Goal: Navigation & Orientation: Find specific page/section

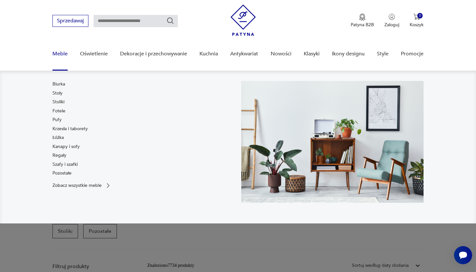
click at [59, 56] on link "Meble" at bounding box center [60, 53] width 15 height 25
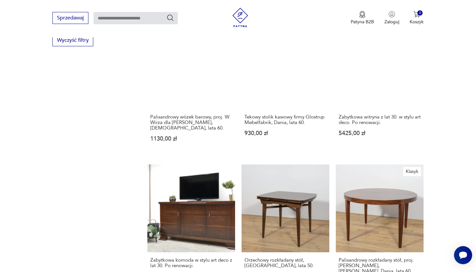
scroll to position [701, 0]
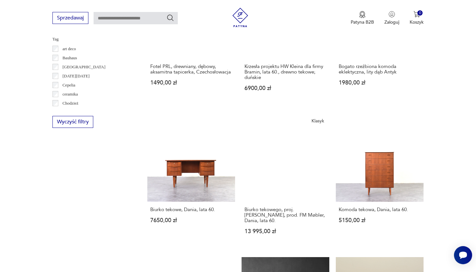
scroll to position [620, 0]
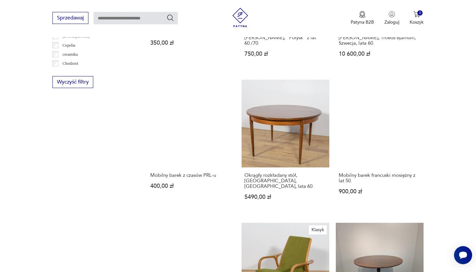
scroll to position [659, 0]
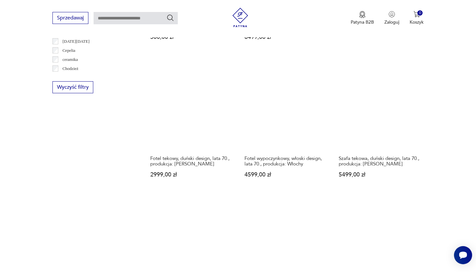
scroll to position [654, 0]
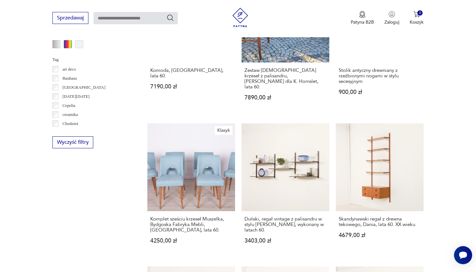
scroll to position [612, 0]
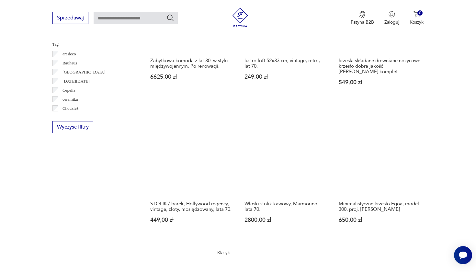
scroll to position [614, 0]
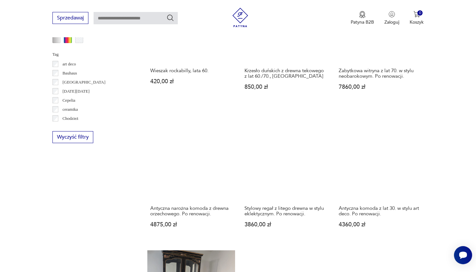
scroll to position [605, 0]
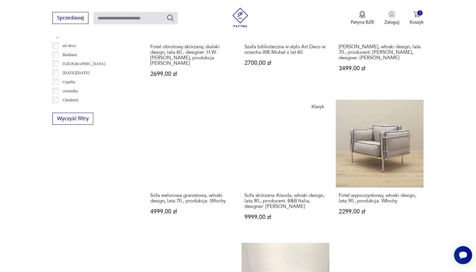
scroll to position [625, 0]
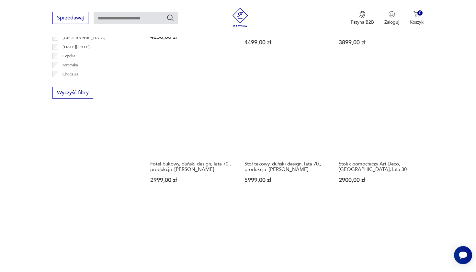
scroll to position [649, 0]
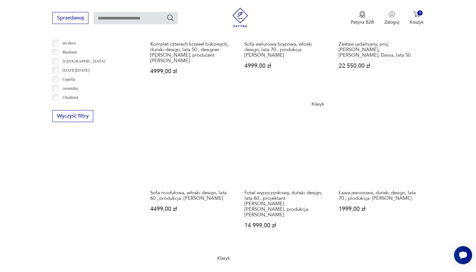
scroll to position [628, 0]
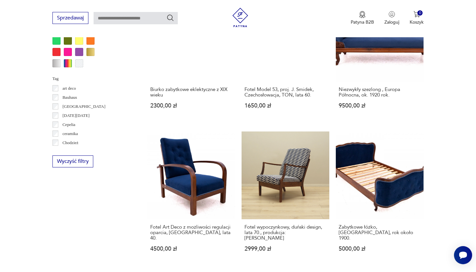
scroll to position [586, 0]
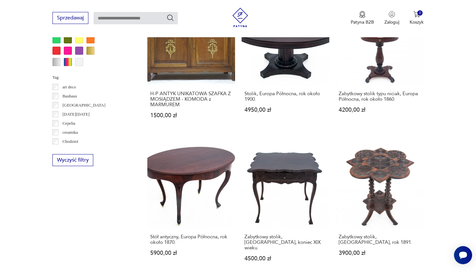
scroll to position [585, 0]
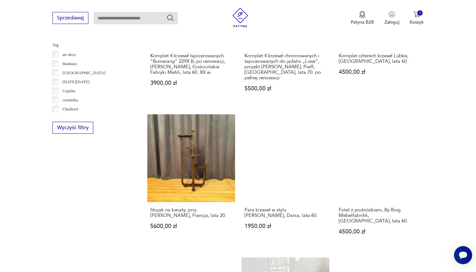
scroll to position [617, 0]
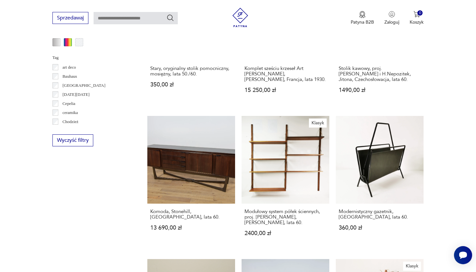
scroll to position [601, 0]
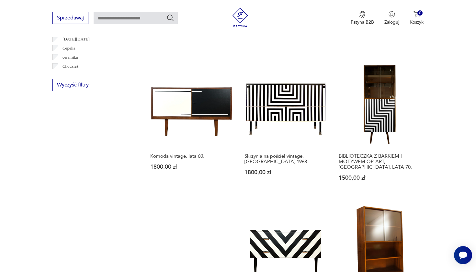
scroll to position [668, 0]
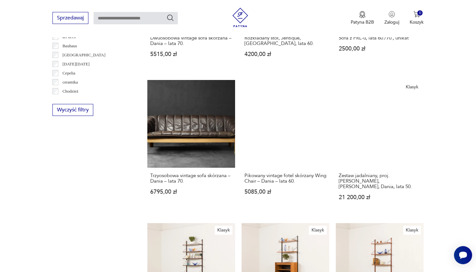
scroll to position [635, 0]
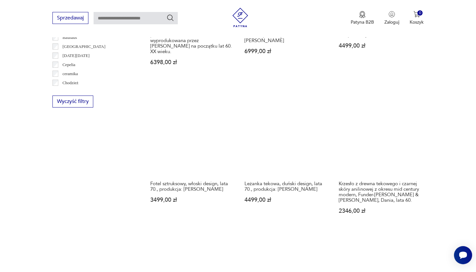
scroll to position [643, 0]
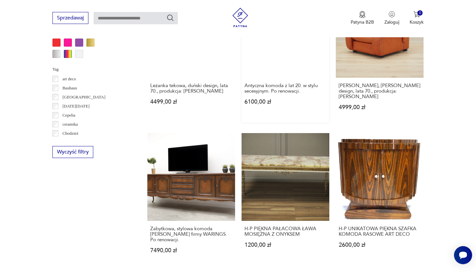
scroll to position [599, 0]
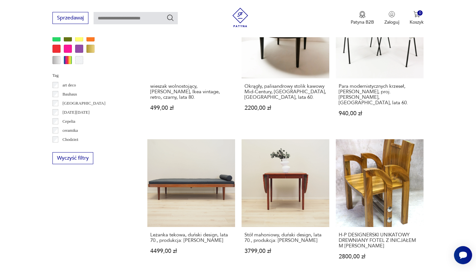
scroll to position [591, 0]
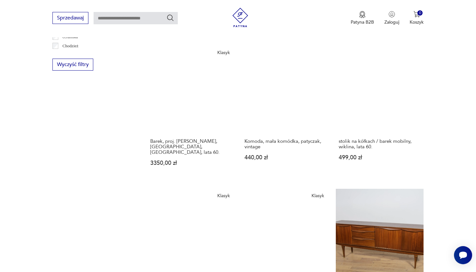
scroll to position [693, 0]
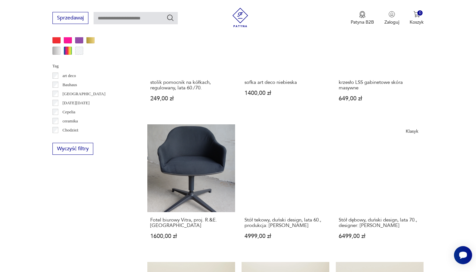
scroll to position [593, 0]
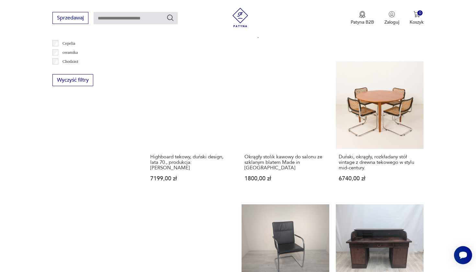
scroll to position [661, 0]
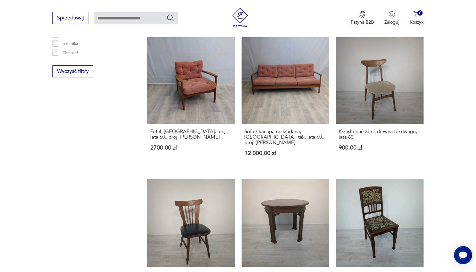
scroll to position [671, 0]
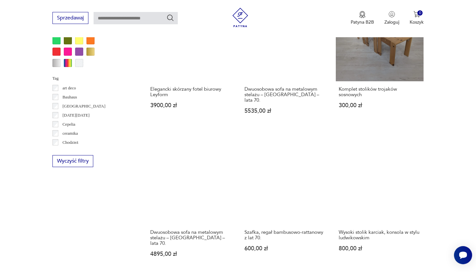
scroll to position [593, 0]
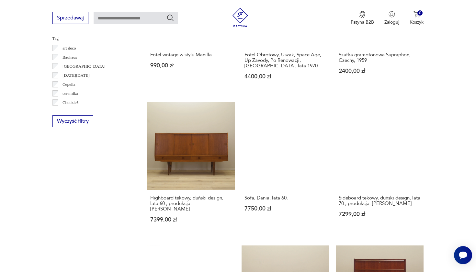
scroll to position [620, 0]
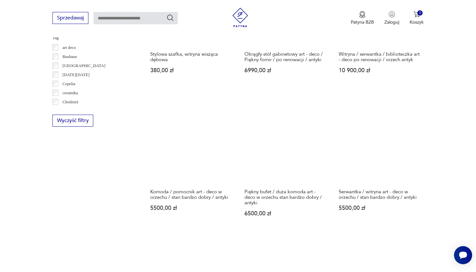
scroll to position [628, 0]
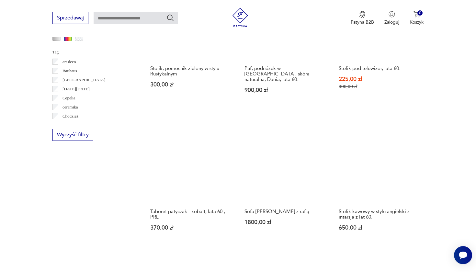
scroll to position [611, 0]
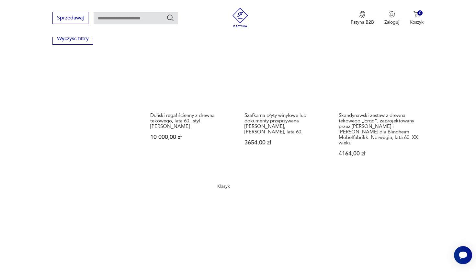
scroll to position [717, 0]
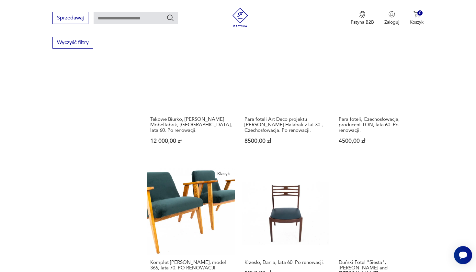
scroll to position [697, 0]
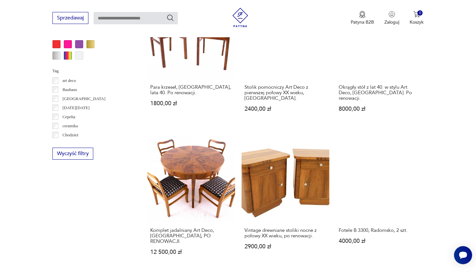
scroll to position [590, 0]
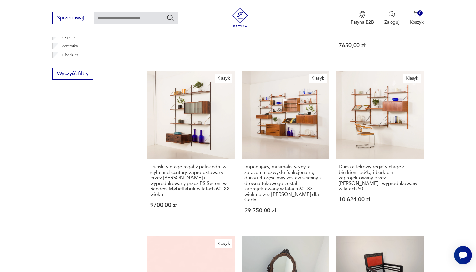
scroll to position [670, 0]
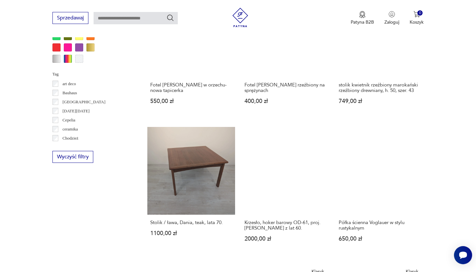
scroll to position [585, 0]
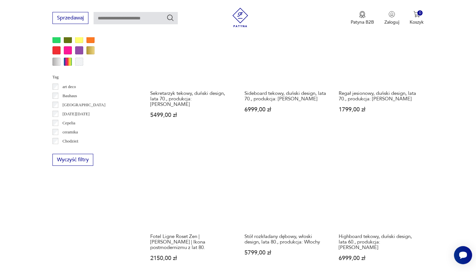
scroll to position [580, 0]
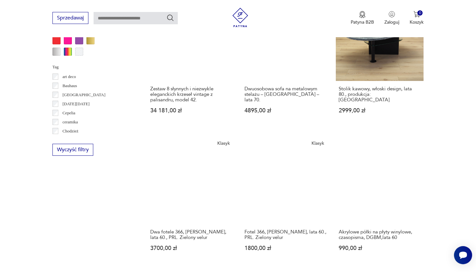
scroll to position [592, 0]
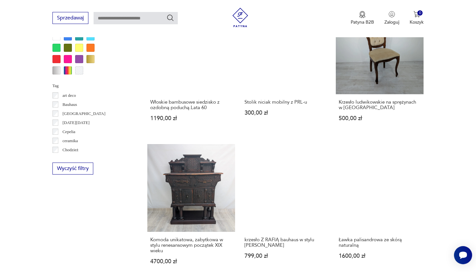
scroll to position [573, 0]
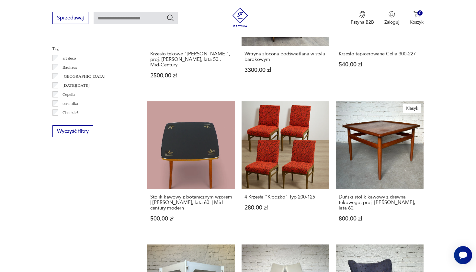
scroll to position [630, 0]
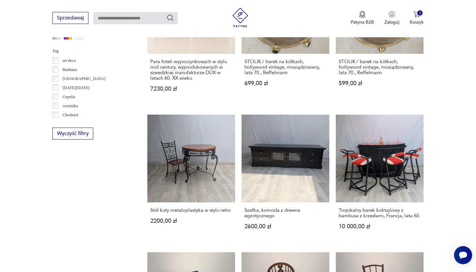
scroll to position [613, 0]
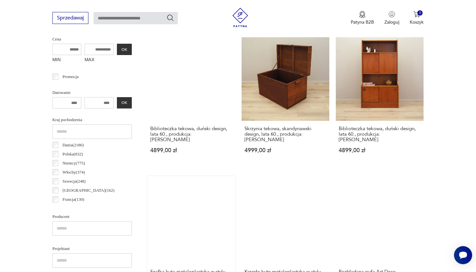
scroll to position [172, 0]
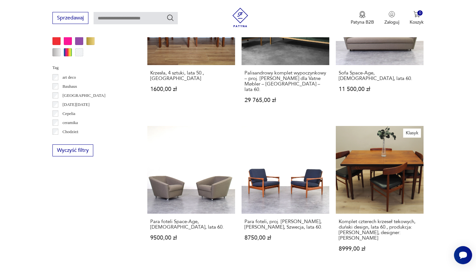
scroll to position [607, 0]
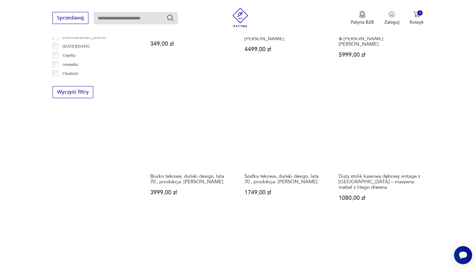
scroll to position [652, 0]
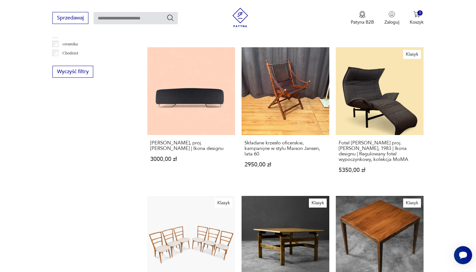
scroll to position [670, 0]
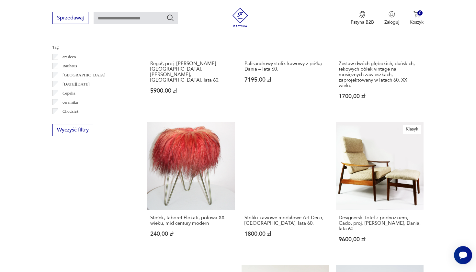
scroll to position [611, 0]
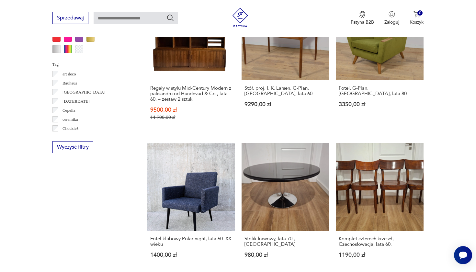
scroll to position [594, 0]
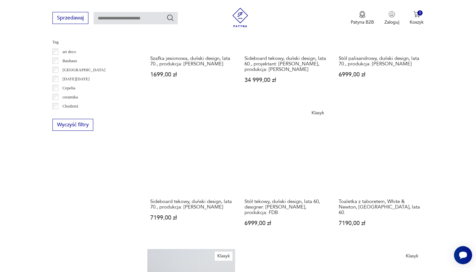
scroll to position [625, 0]
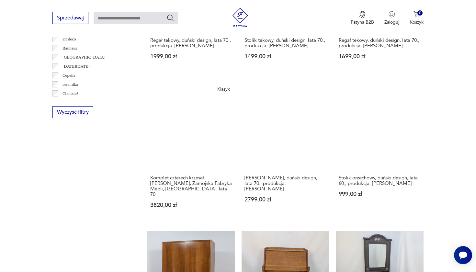
scroll to position [639, 0]
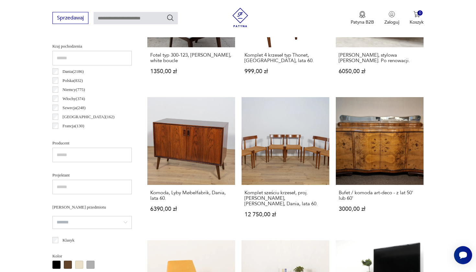
scroll to position [333, 0]
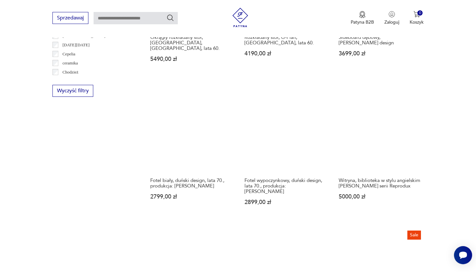
scroll to position [668, 0]
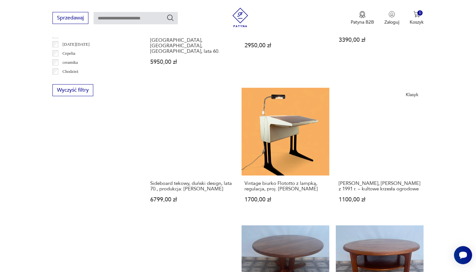
scroll to position [651, 0]
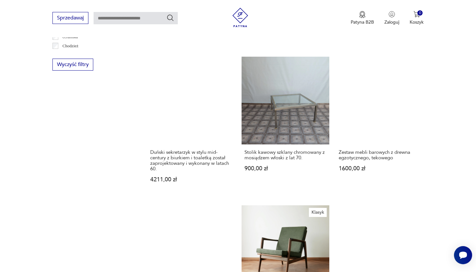
scroll to position [677, 0]
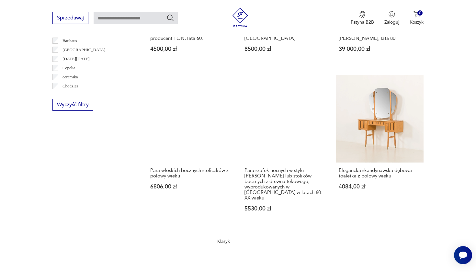
scroll to position [641, 0]
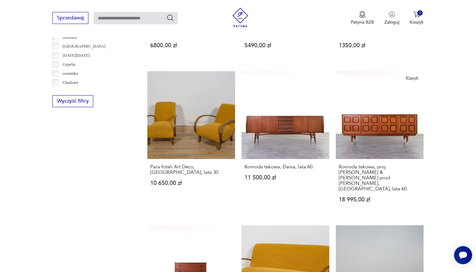
scroll to position [646, 0]
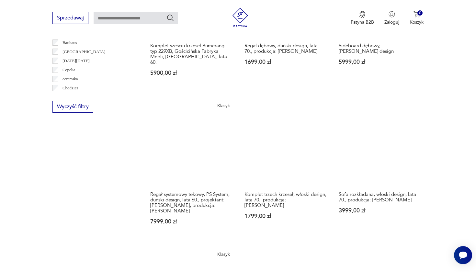
scroll to position [635, 0]
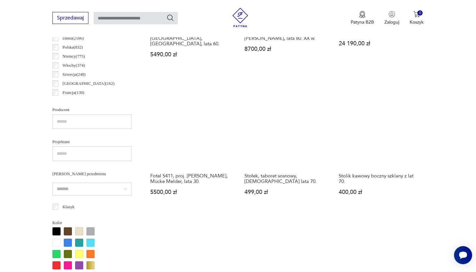
scroll to position [387, 0]
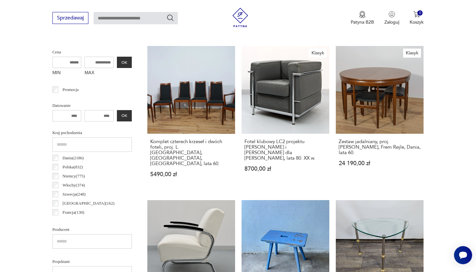
scroll to position [172, 0]
